Goal: Task Accomplishment & Management: Use online tool/utility

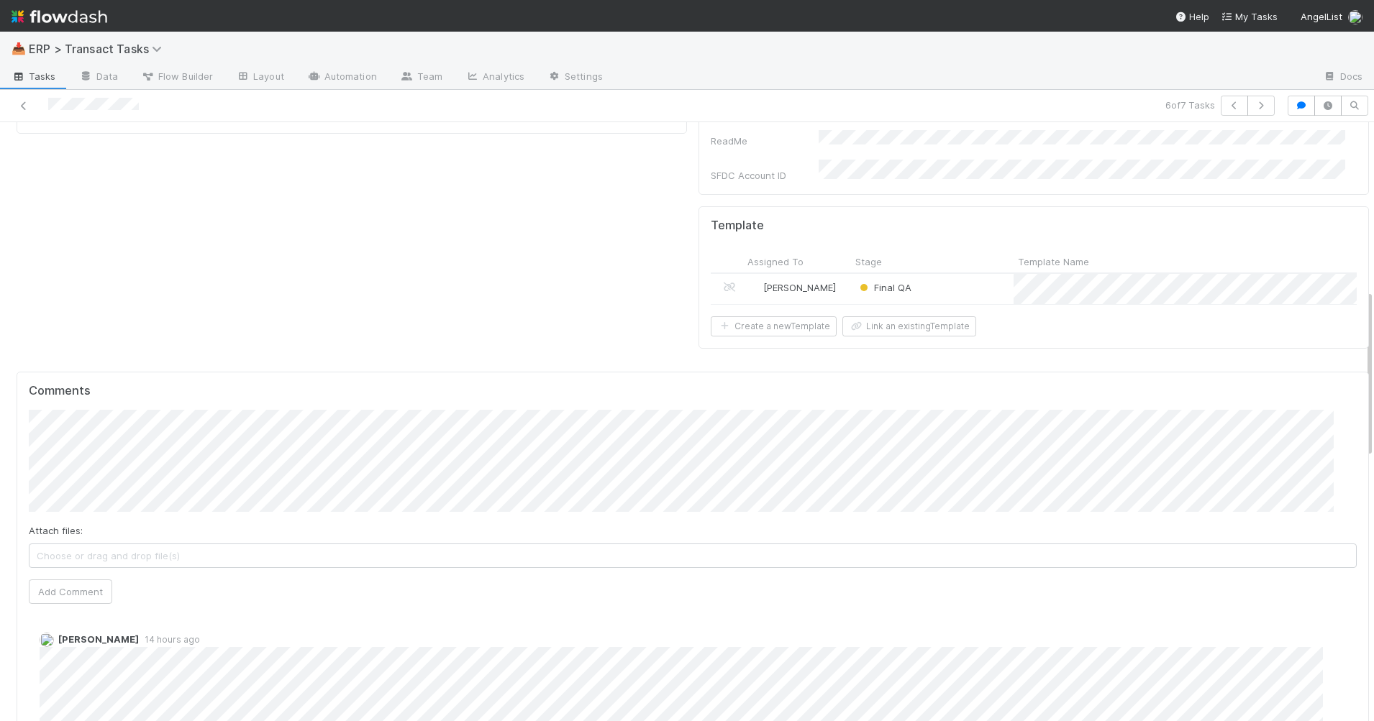
scroll to position [580, 0]
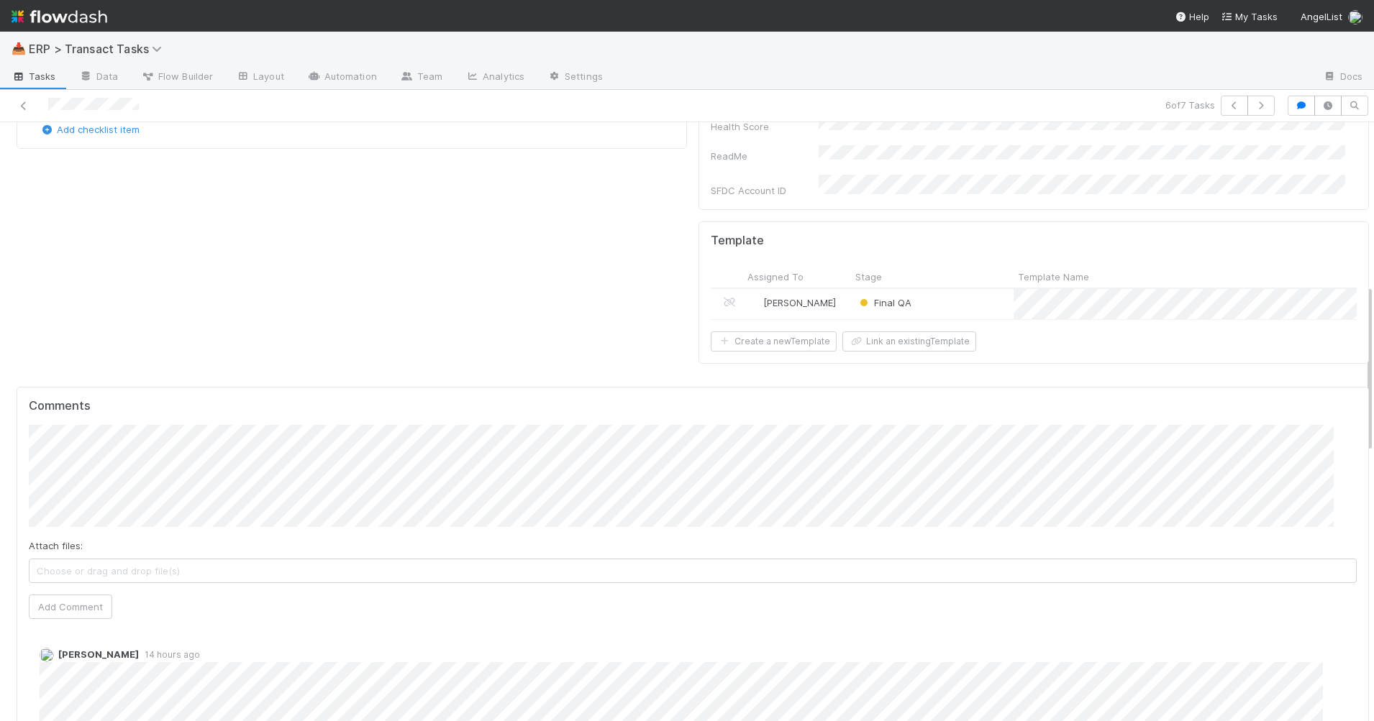
click at [930, 289] on div "Final QA" at bounding box center [932, 304] width 163 height 30
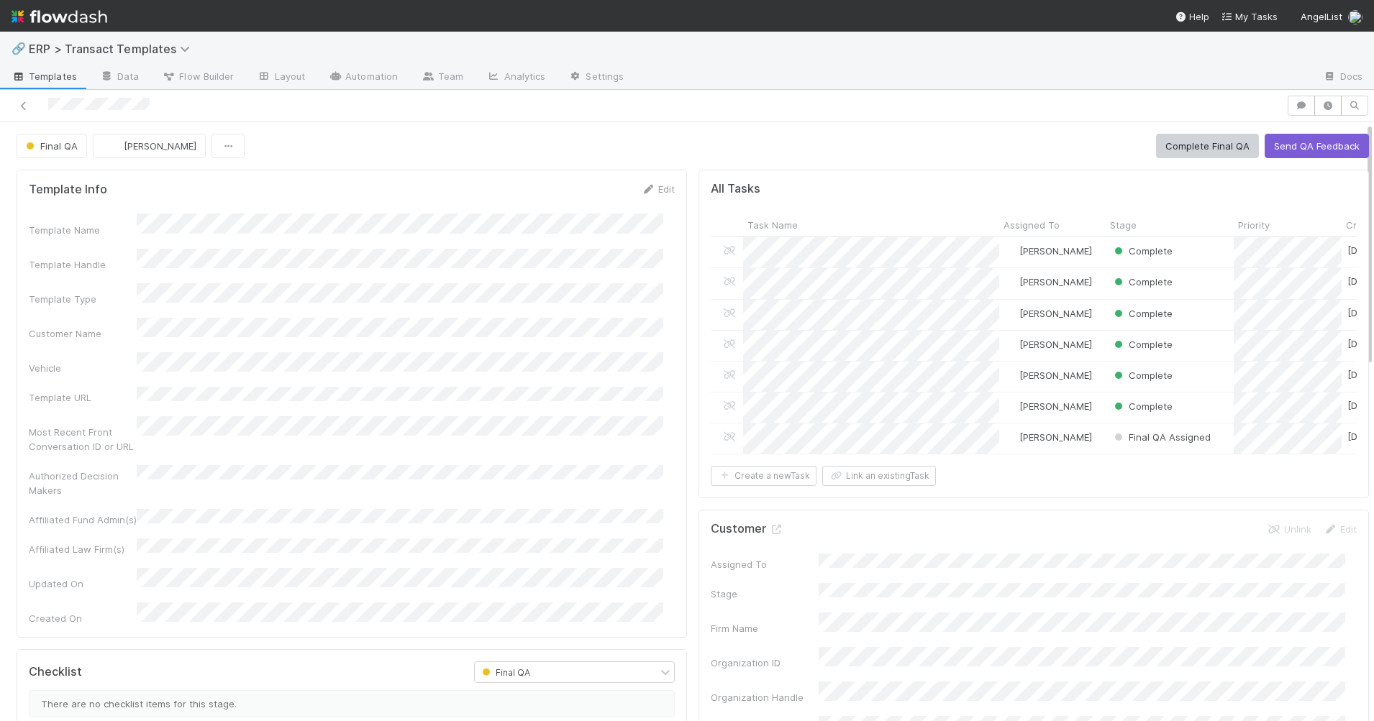
click at [1188, 148] on button "Send QA Feedback" at bounding box center [1316, 146] width 104 height 24
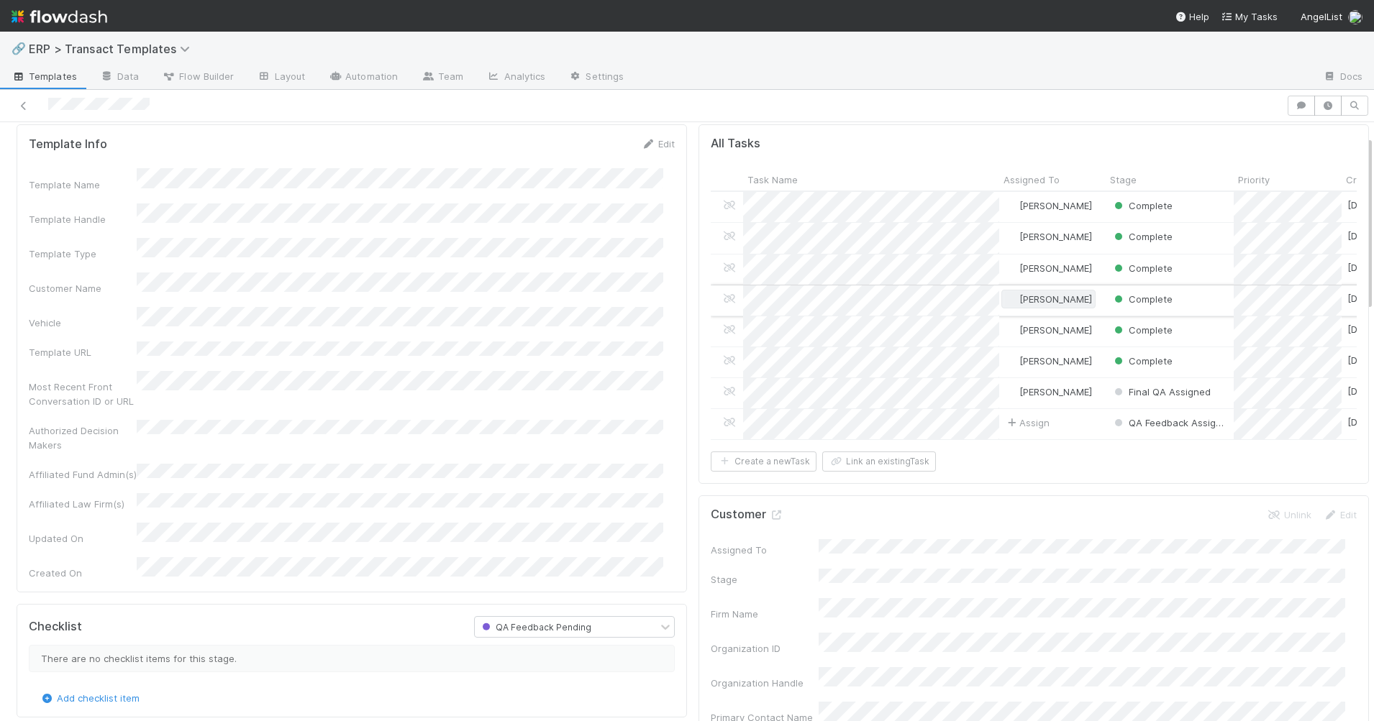
scroll to position [47, 0]
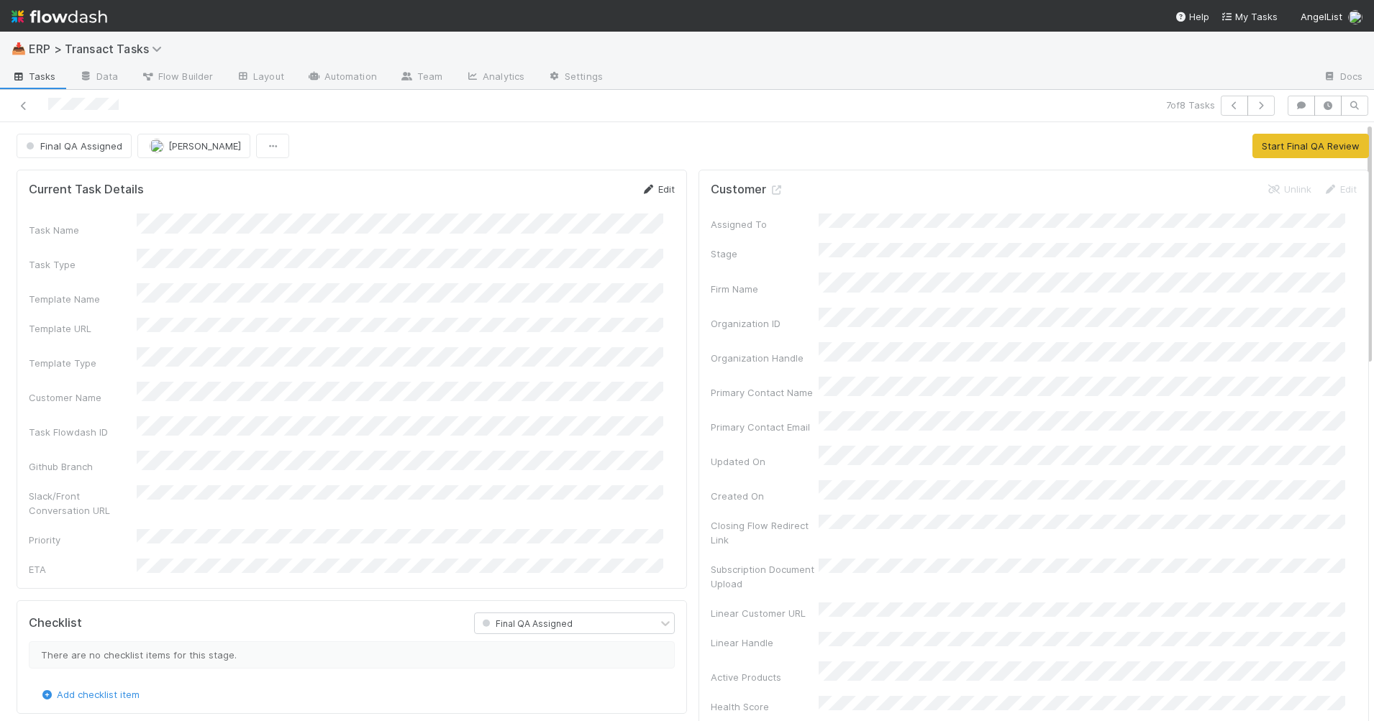
click at [659, 183] on link "Edit" at bounding box center [658, 189] width 34 height 12
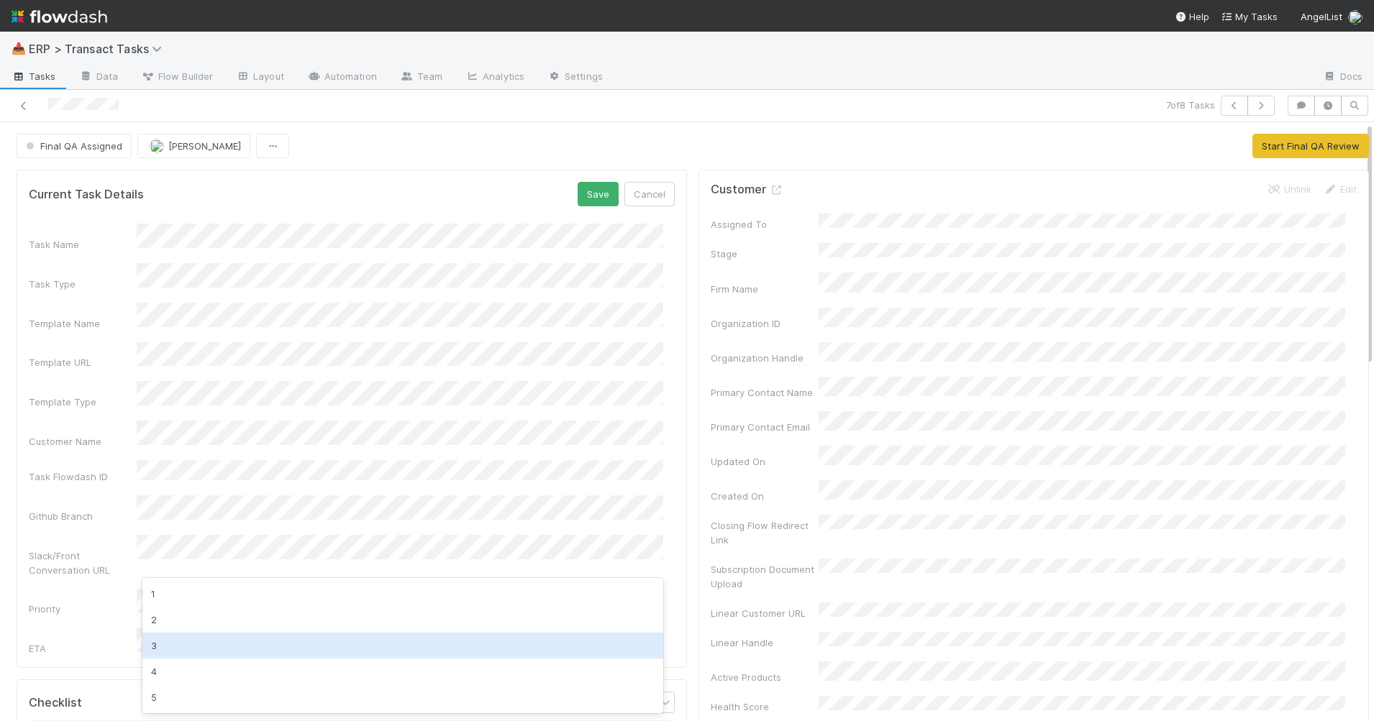
click at [180, 641] on div "3" at bounding box center [402, 646] width 521 height 26
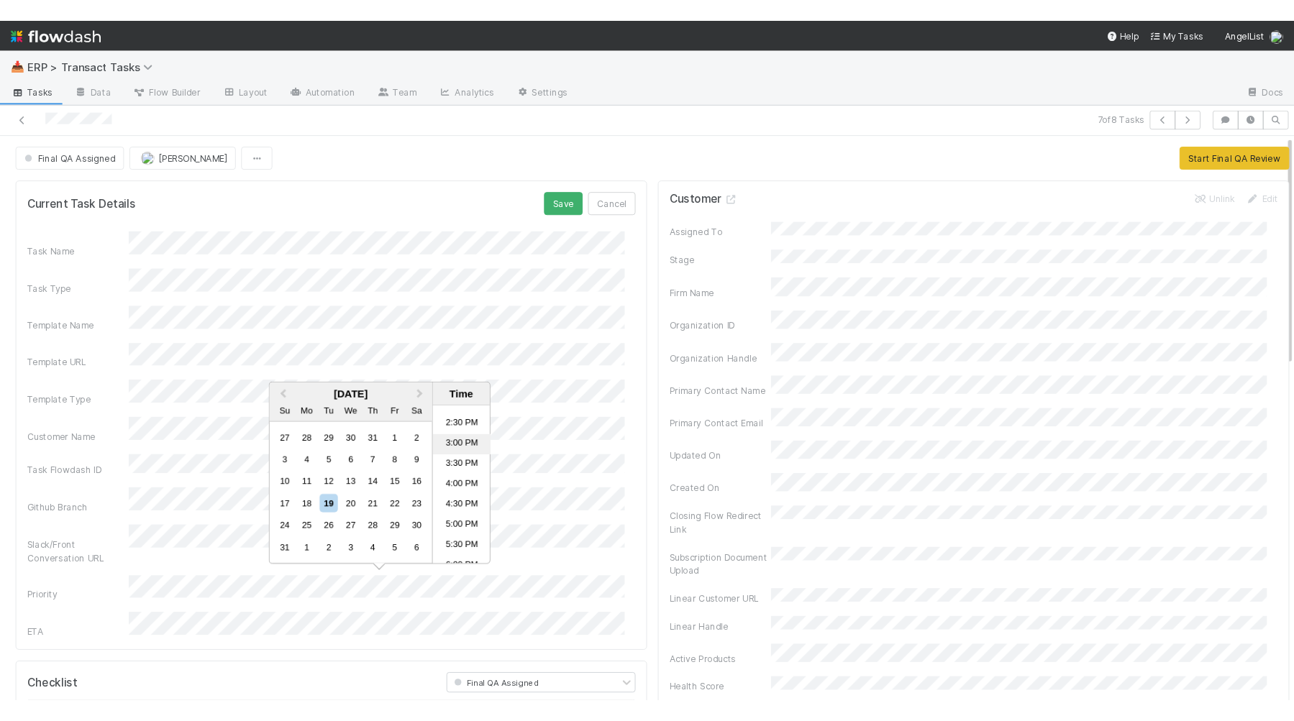
scroll to position [631, 0]
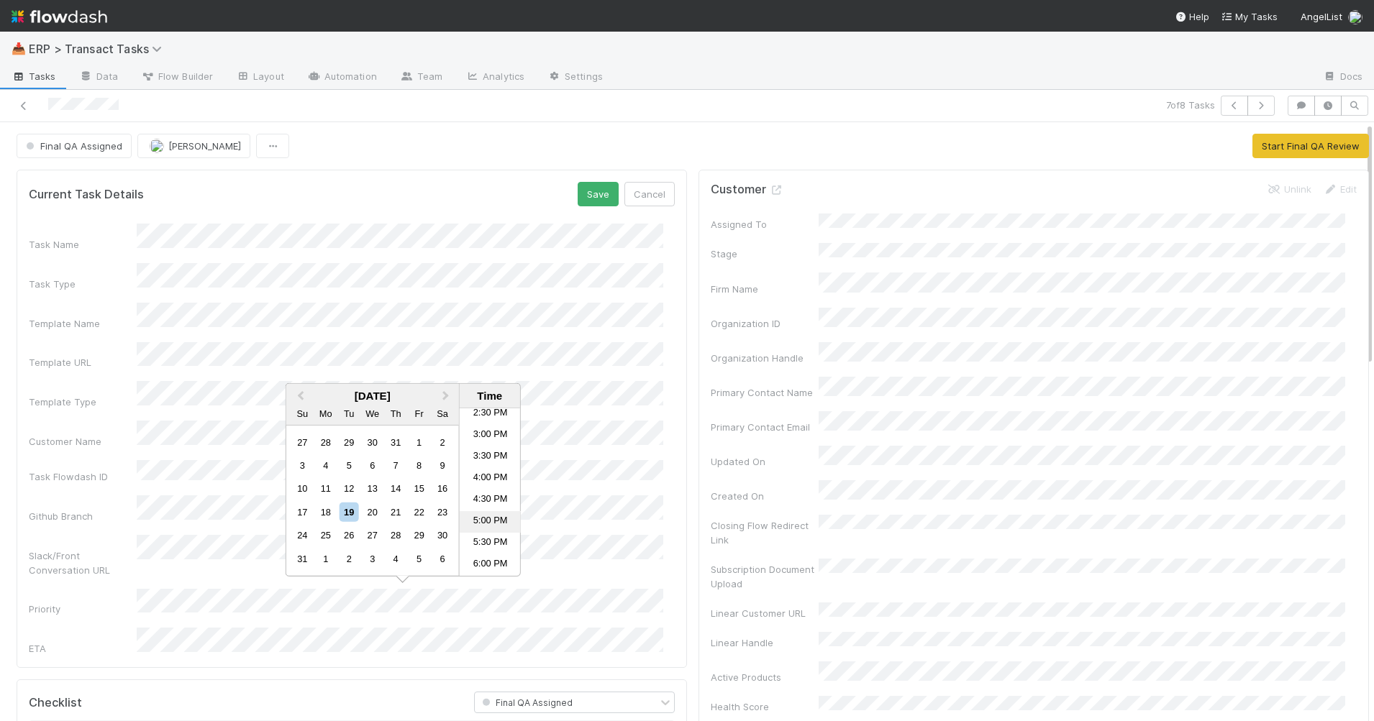
click at [484, 517] on li "5:00 PM" at bounding box center [490, 522] width 61 height 22
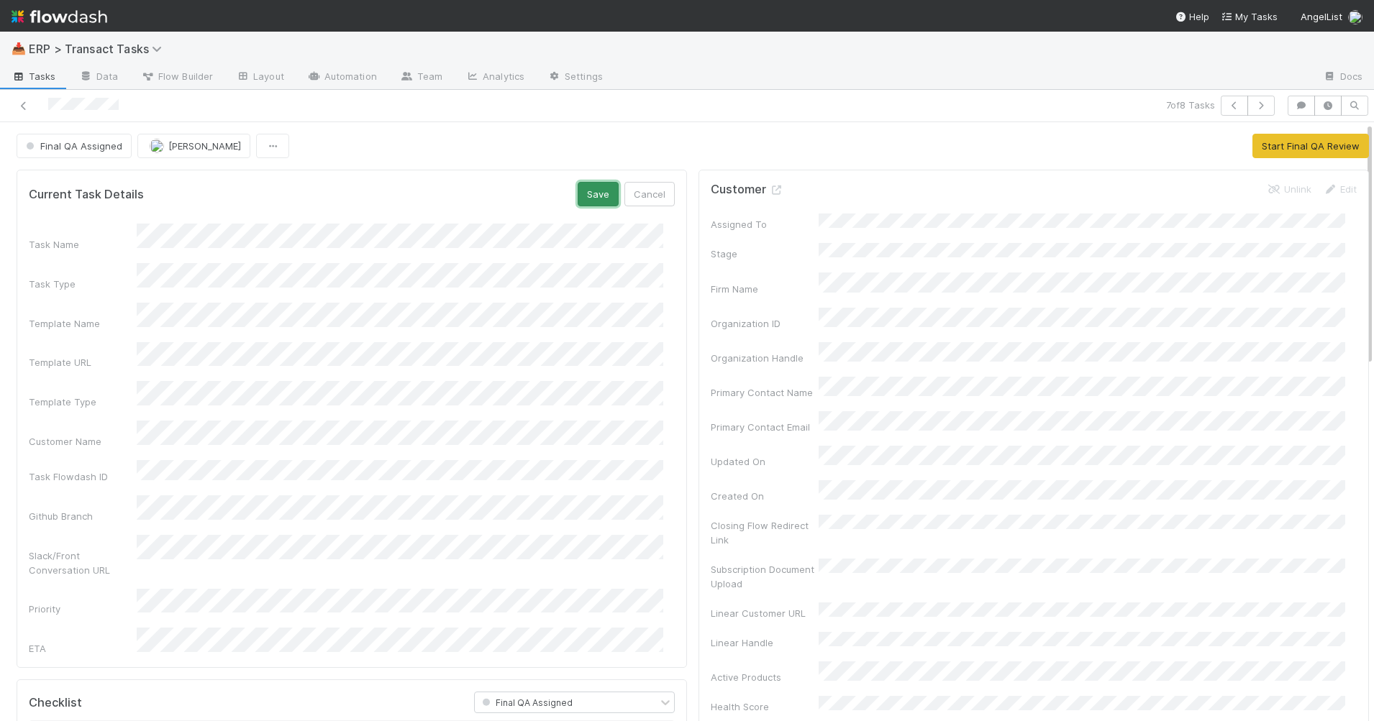
click at [585, 196] on button "Save" at bounding box center [598, 194] width 41 height 24
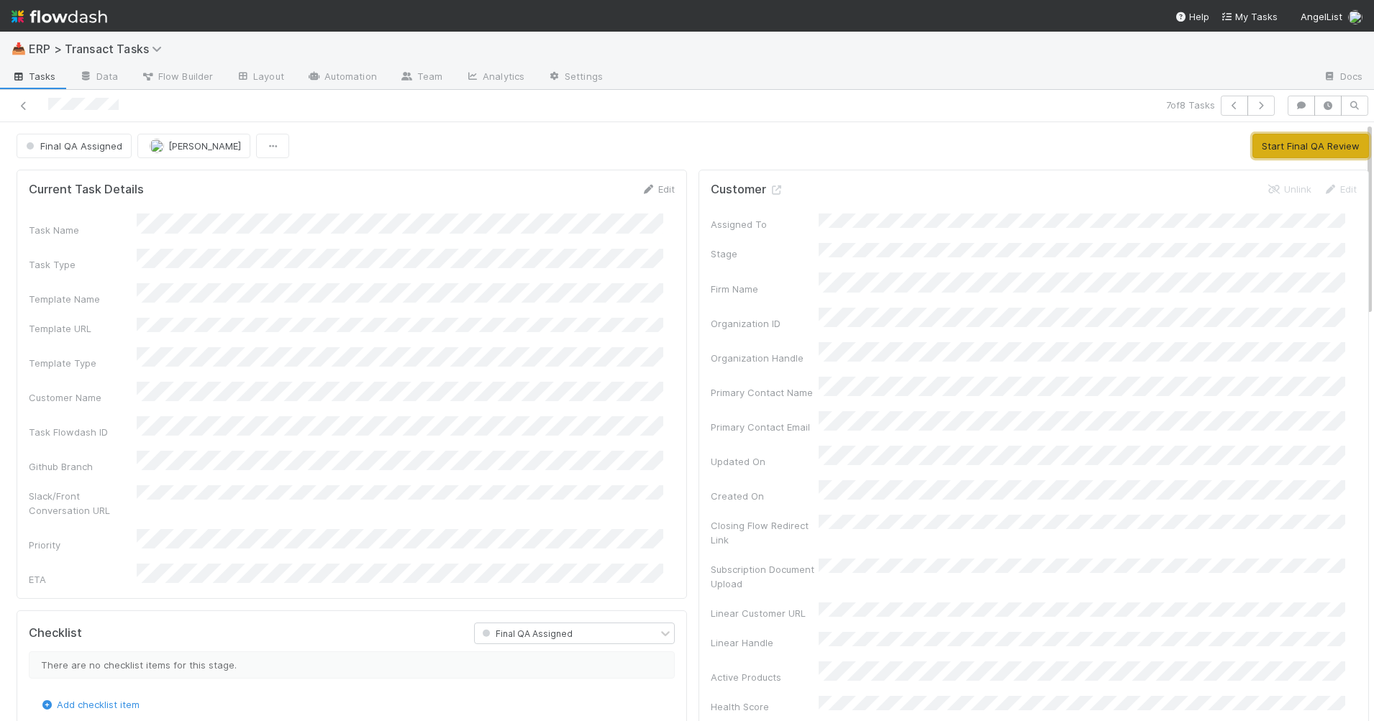
click at [1188, 146] on button "Start Final QA Review" at bounding box center [1310, 146] width 117 height 24
